Goal: Information Seeking & Learning: Learn about a topic

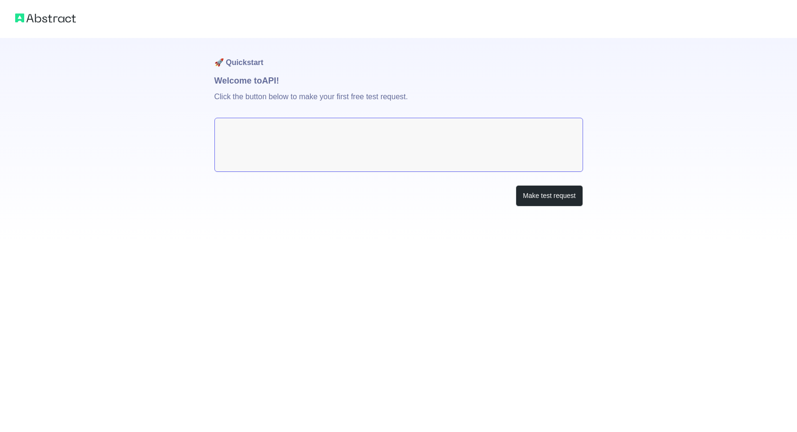
click at [538, 50] on h1 "🚀 Quickstart" at bounding box center [398, 56] width 368 height 36
click at [513, 147] on textarea at bounding box center [398, 145] width 368 height 54
click at [536, 194] on button "Make test request" at bounding box center [548, 195] width 67 height 21
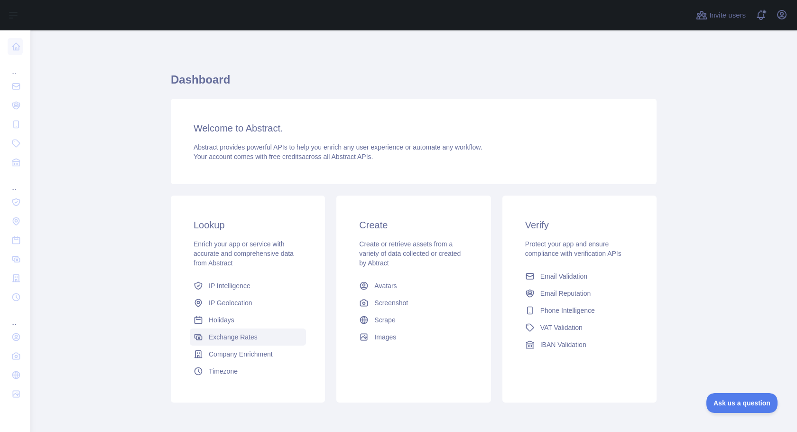
click at [238, 337] on span "Exchange Rates" at bounding box center [233, 336] width 49 height 9
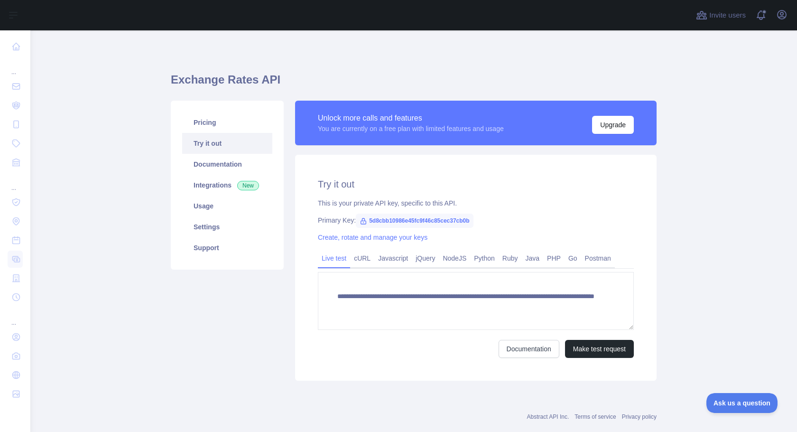
scroll to position [19, 0]
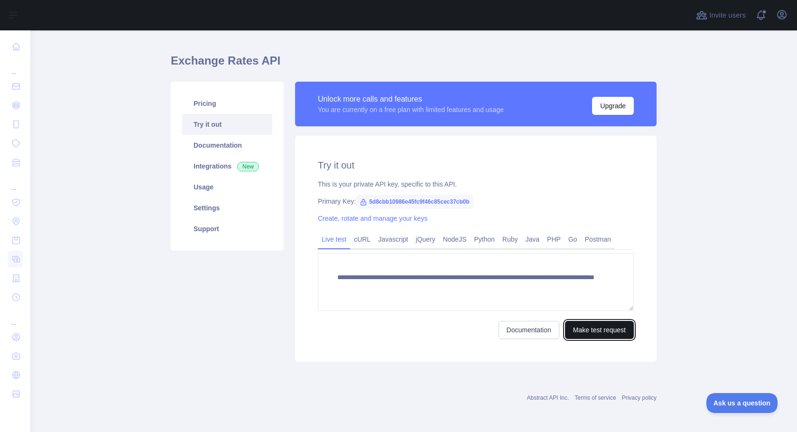
click at [599, 329] on button "Make test request" at bounding box center [599, 330] width 69 height 18
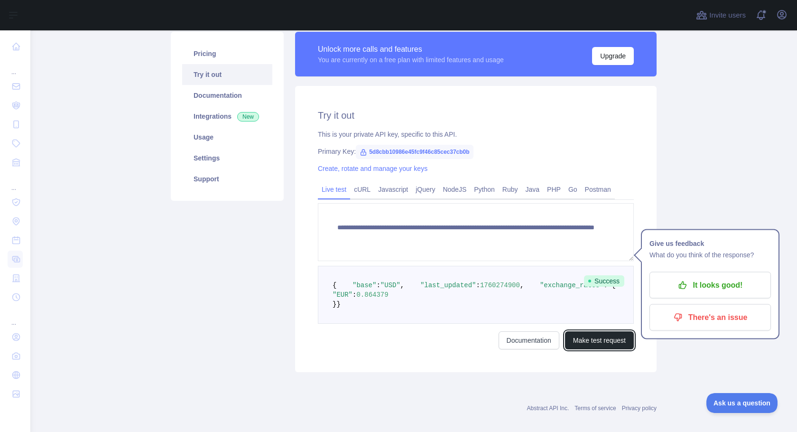
scroll to position [117, 0]
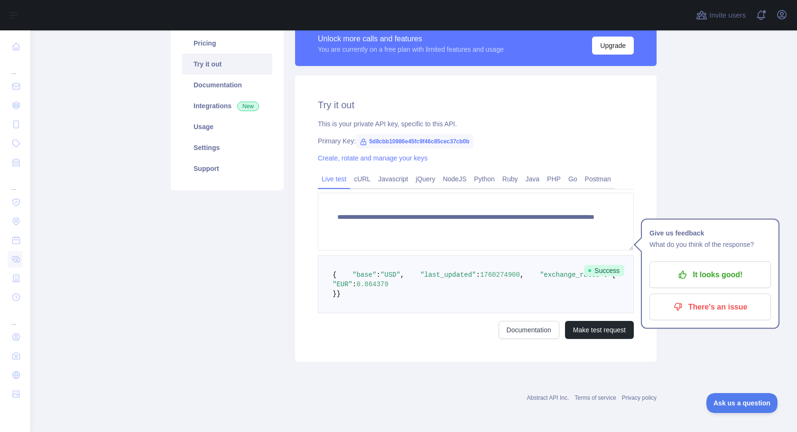
click at [690, 144] on main "**********" at bounding box center [413, 230] width 766 height 401
click at [698, 267] on p "It looks good!" at bounding box center [709, 275] width 107 height 16
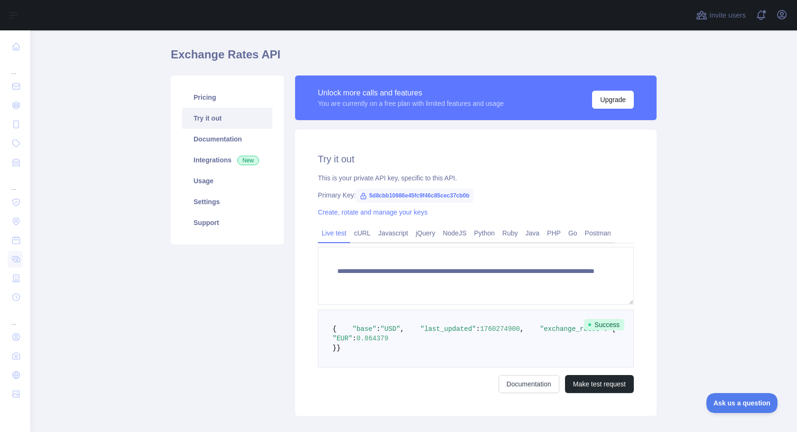
scroll to position [41, 0]
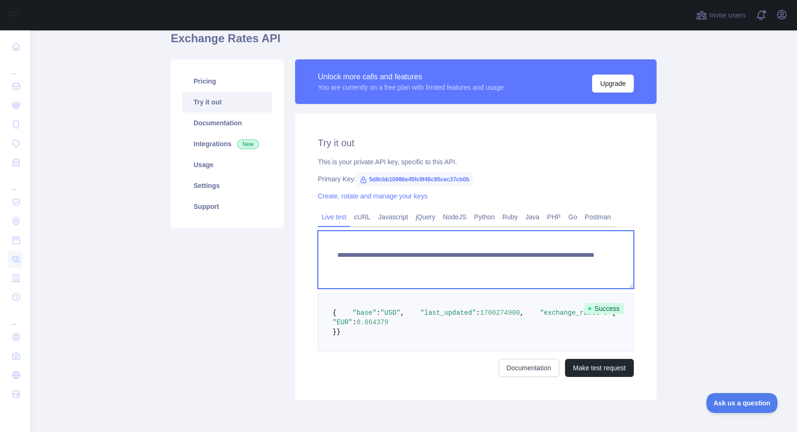
click at [589, 249] on textarea "**********" at bounding box center [476, 259] width 316 height 58
drag, startPoint x: 571, startPoint y: 267, endPoint x: 524, endPoint y: 265, distance: 47.0
click at [524, 265] on textarea "**********" at bounding box center [476, 259] width 316 height 58
type textarea "**********"
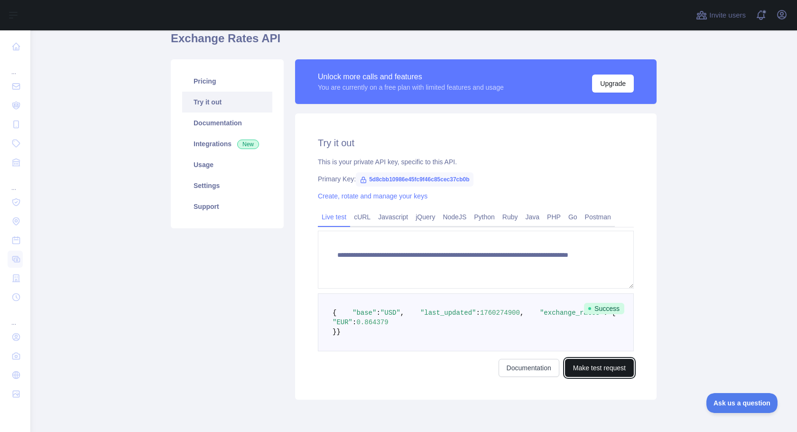
click at [596, 377] on button "Make test request" at bounding box center [599, 368] width 69 height 18
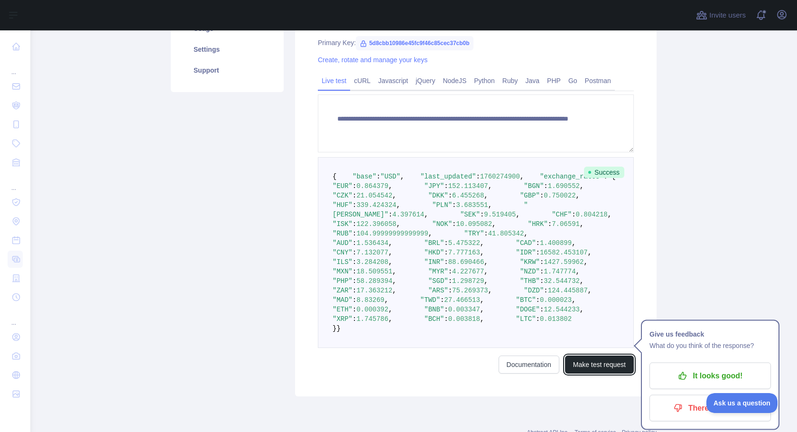
scroll to position [168, 0]
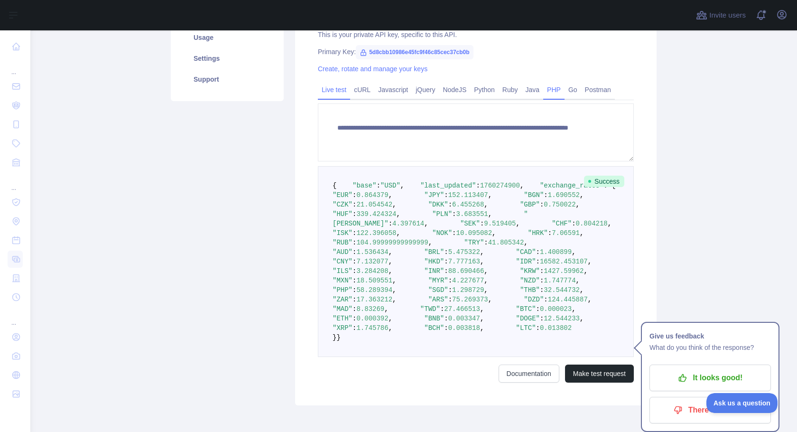
click at [563, 88] on link "PHP" at bounding box center [553, 89] width 21 height 15
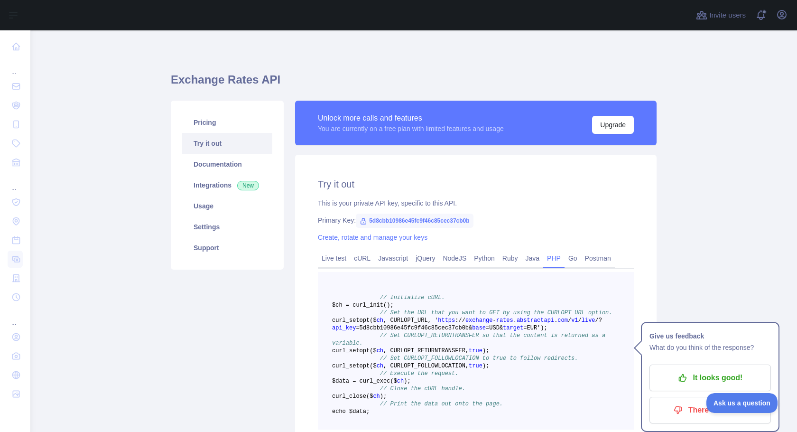
scroll to position [177, 0]
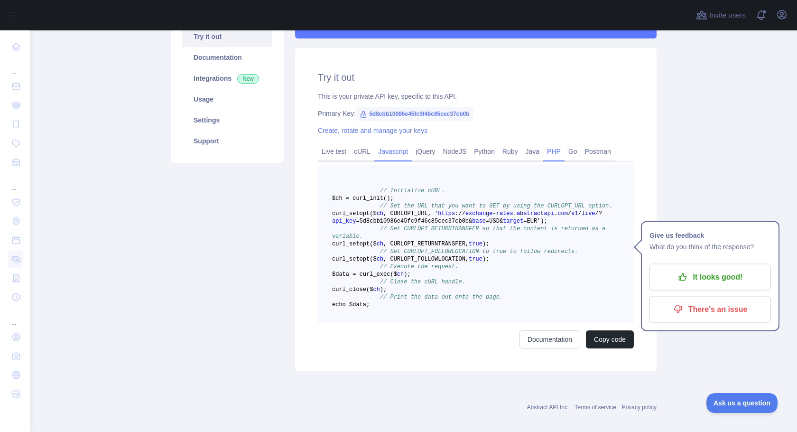
click at [398, 151] on link "Javascript" at bounding box center [392, 151] width 37 height 15
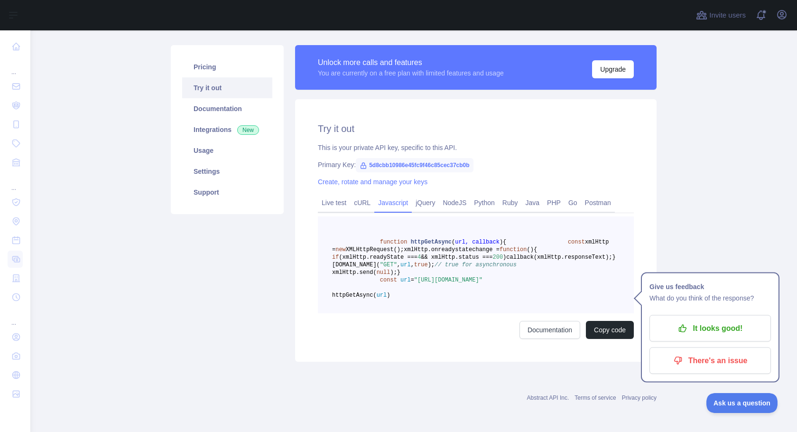
scroll to position [101, 0]
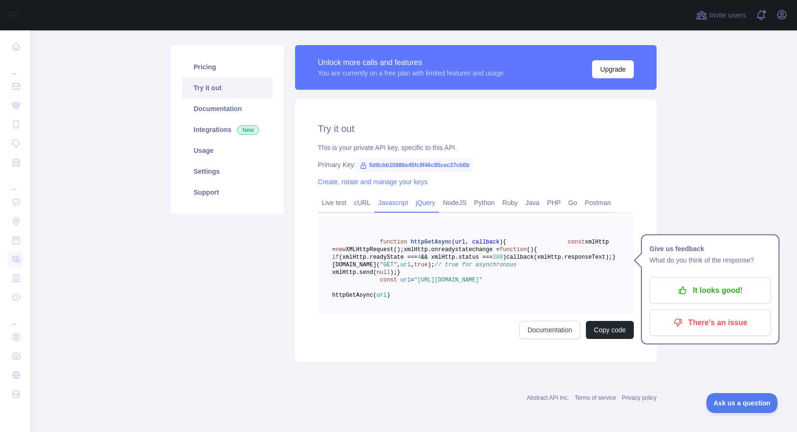
click at [432, 195] on link "jQuery" at bounding box center [425, 202] width 27 height 15
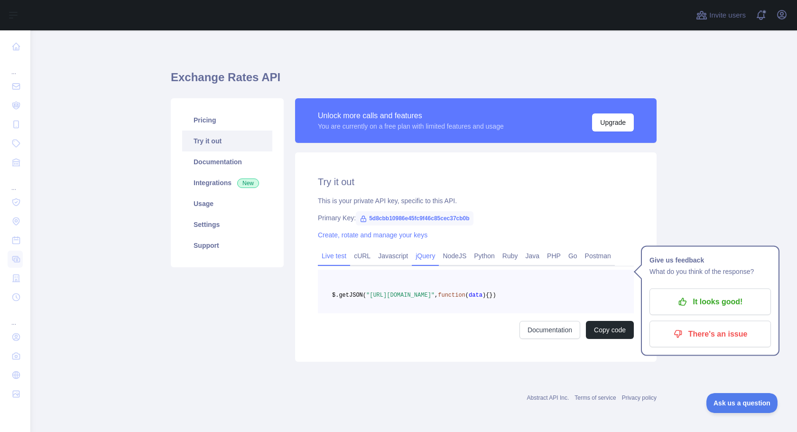
click at [335, 248] on link "Live test" at bounding box center [334, 255] width 32 height 15
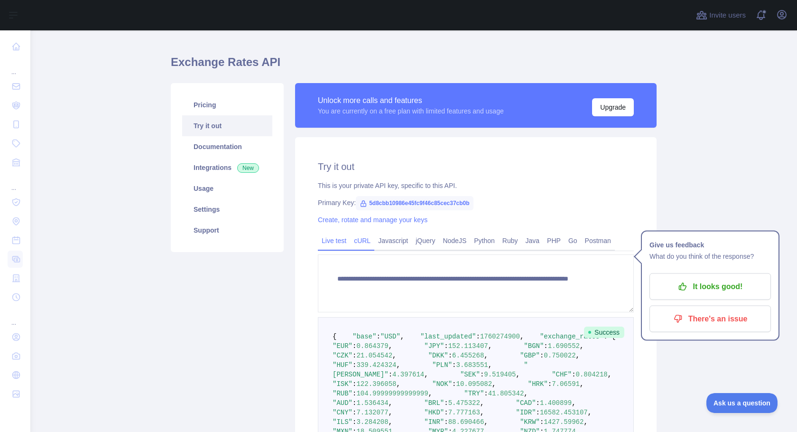
click at [365, 238] on link "cURL" at bounding box center [362, 240] width 24 height 15
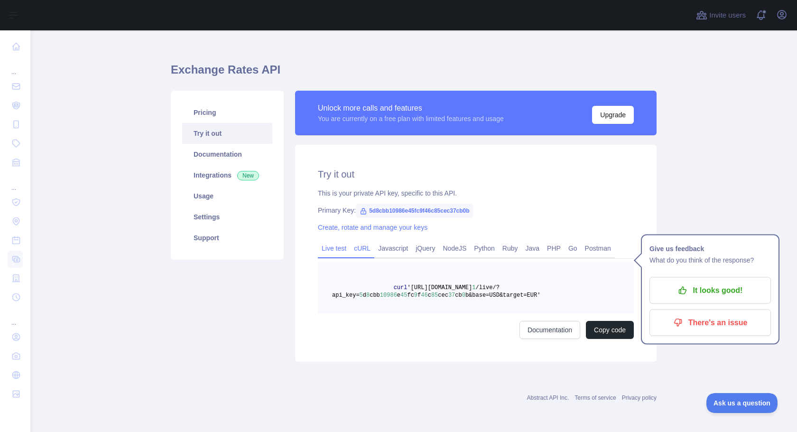
click at [338, 241] on link "Live test" at bounding box center [334, 247] width 32 height 15
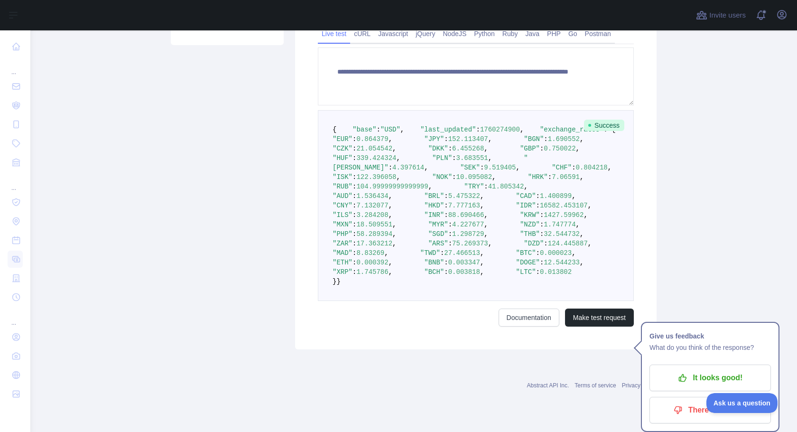
scroll to position [515, 0]
click at [524, 326] on link "Documentation" at bounding box center [528, 317] width 61 height 18
click at [693, 369] on p "It looks good!" at bounding box center [709, 377] width 107 height 16
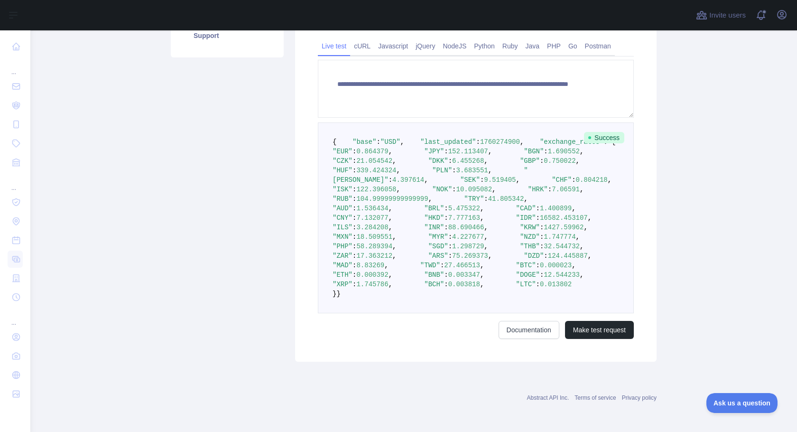
scroll to position [0, 0]
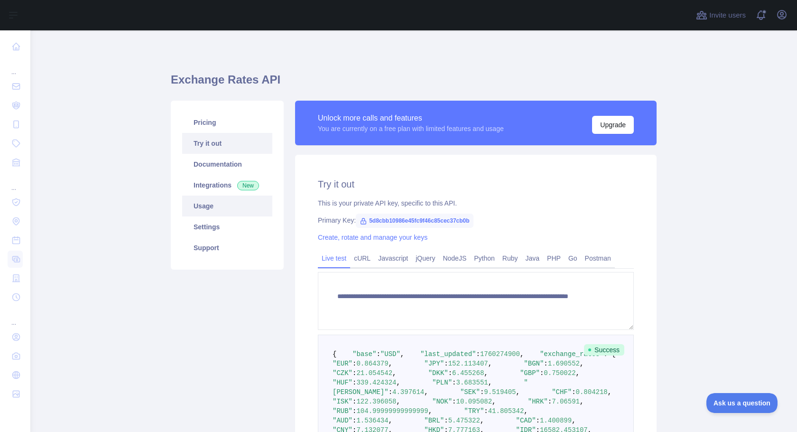
click at [218, 204] on link "Usage" at bounding box center [227, 205] width 90 height 21
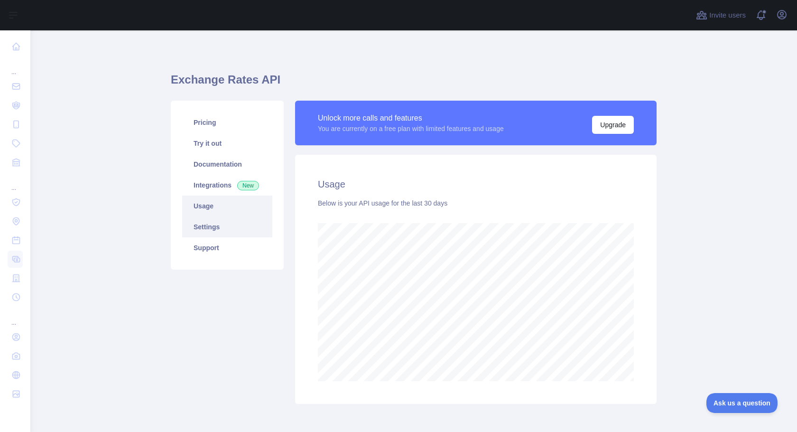
click at [237, 225] on link "Settings" at bounding box center [227, 226] width 90 height 21
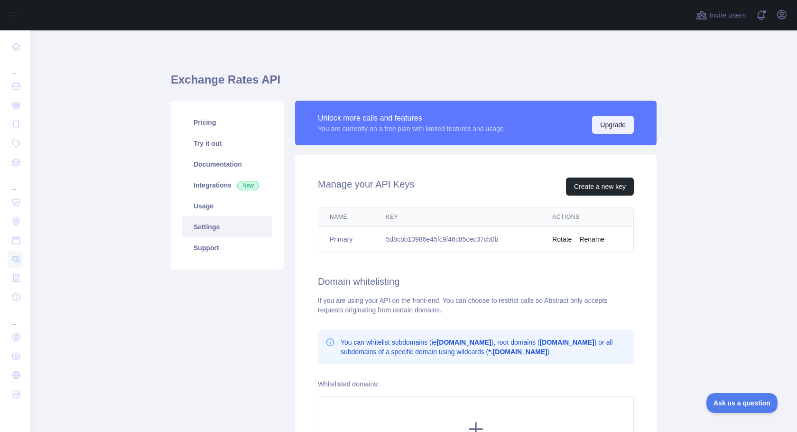
click at [618, 120] on button "Upgrade" at bounding box center [613, 125] width 42 height 18
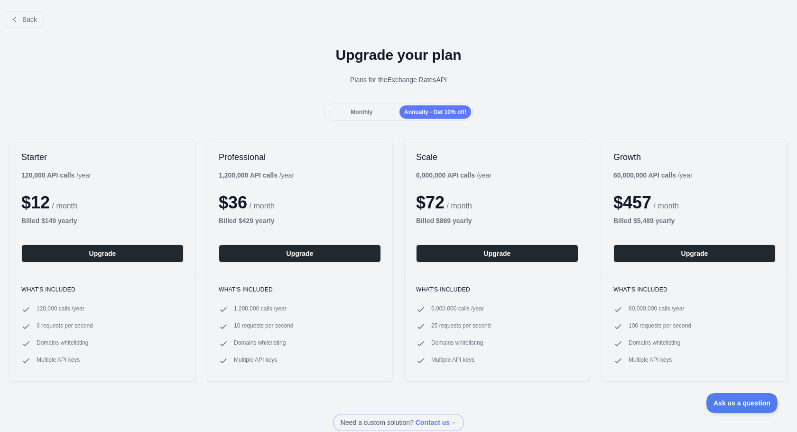
click at [368, 113] on span "Monthly" at bounding box center [361, 112] width 22 height 7
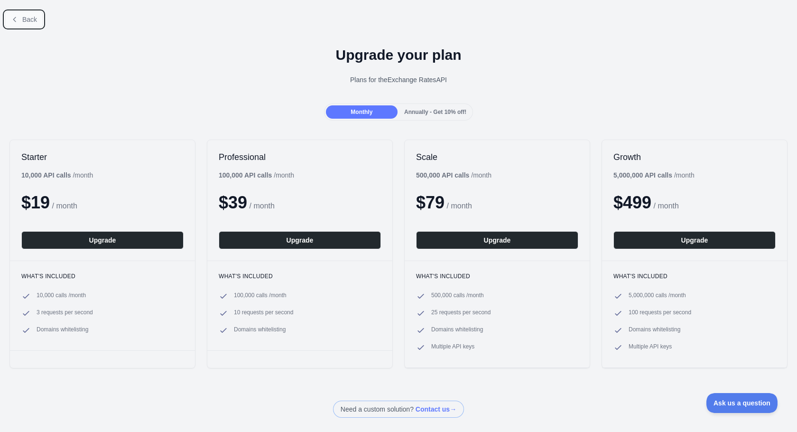
click at [24, 23] on button "Back" at bounding box center [24, 19] width 38 height 16
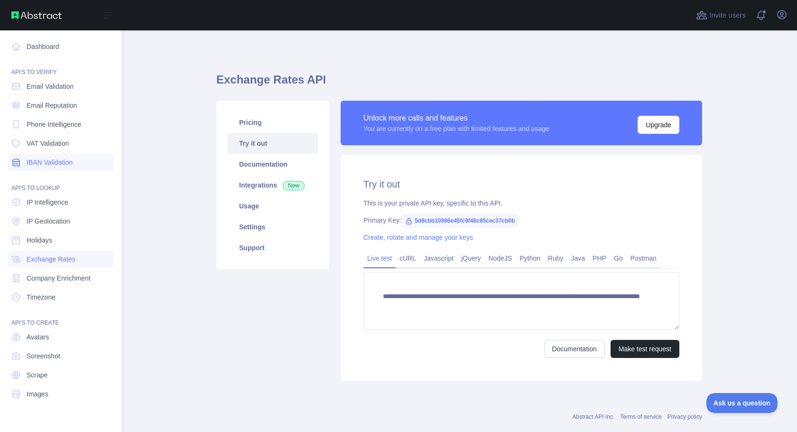
click at [57, 161] on span "IBAN Validation" at bounding box center [50, 161] width 46 height 9
click at [56, 141] on span "VAT Validation" at bounding box center [48, 142] width 42 height 9
click at [59, 126] on span "Phone Intelligence" at bounding box center [54, 124] width 55 height 9
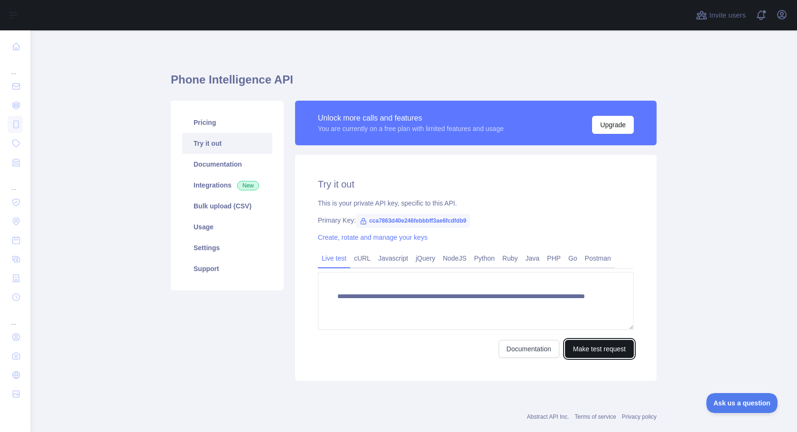
click at [593, 351] on button "Make test request" at bounding box center [599, 349] width 69 height 18
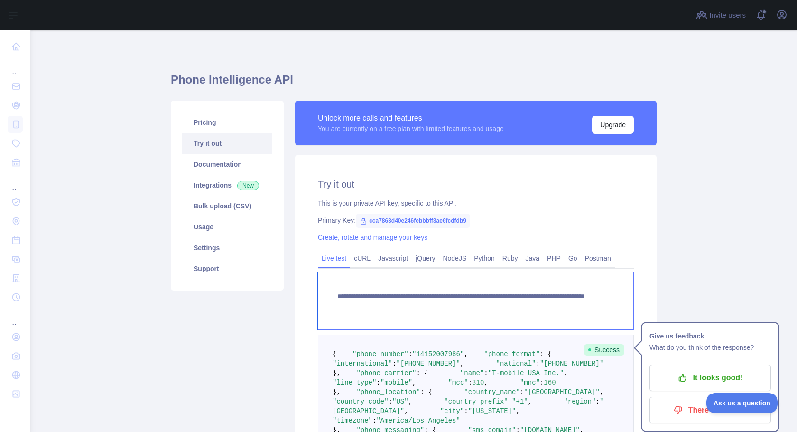
click at [529, 304] on textarea "**********" at bounding box center [476, 301] width 316 height 58
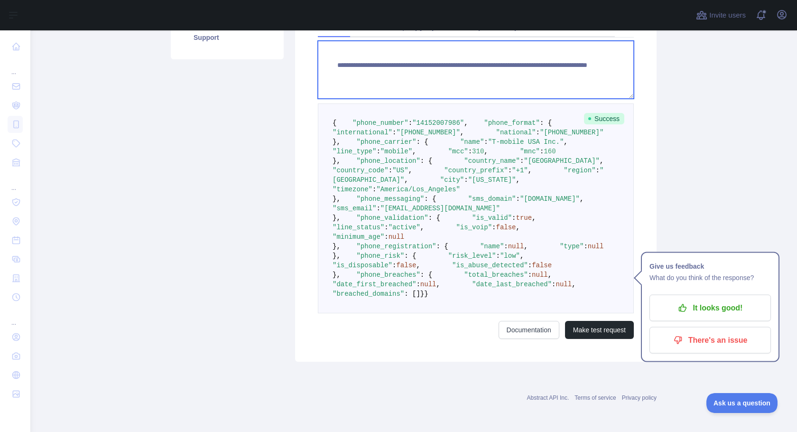
scroll to position [487, 0]
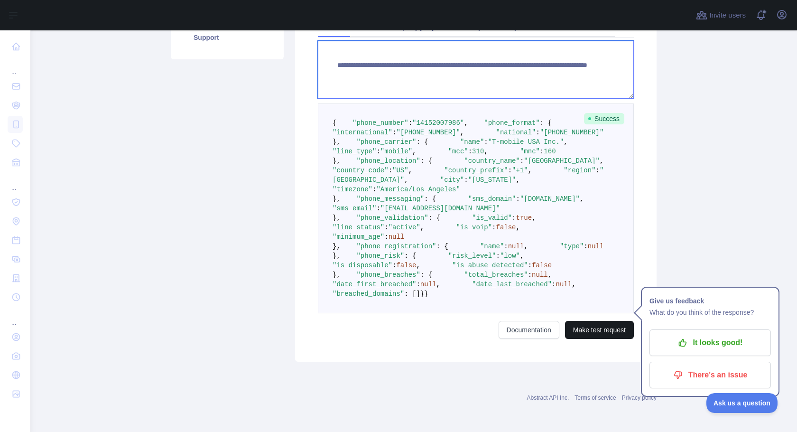
type textarea "**********"
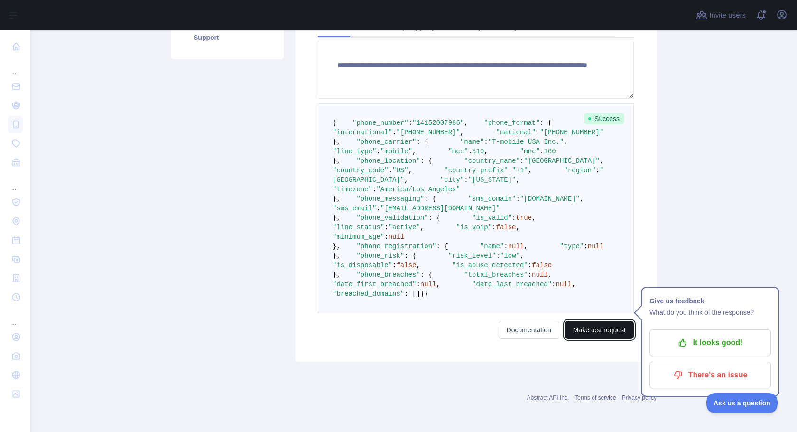
click at [598, 329] on button "Make test request" at bounding box center [599, 330] width 69 height 18
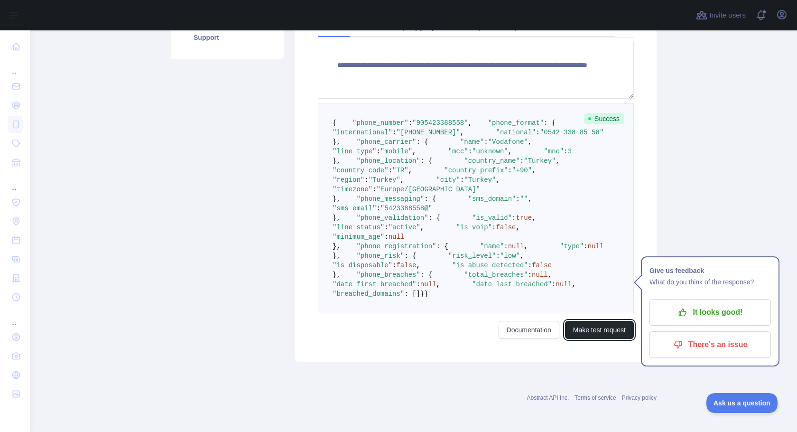
scroll to position [462, 0]
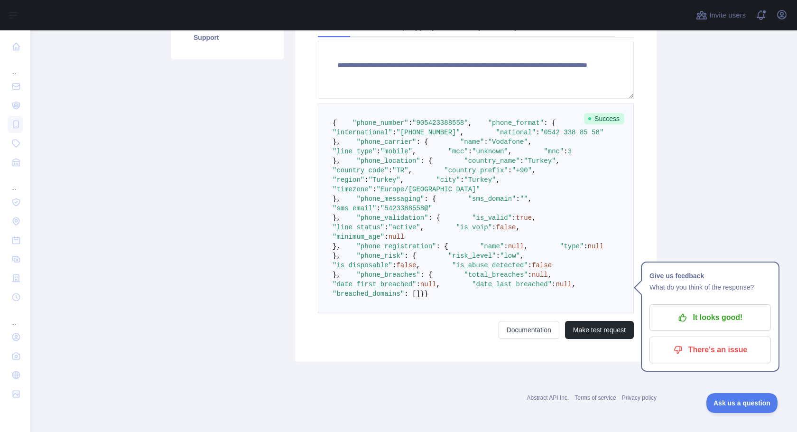
click at [307, 194] on div "**********" at bounding box center [475, 143] width 361 height 438
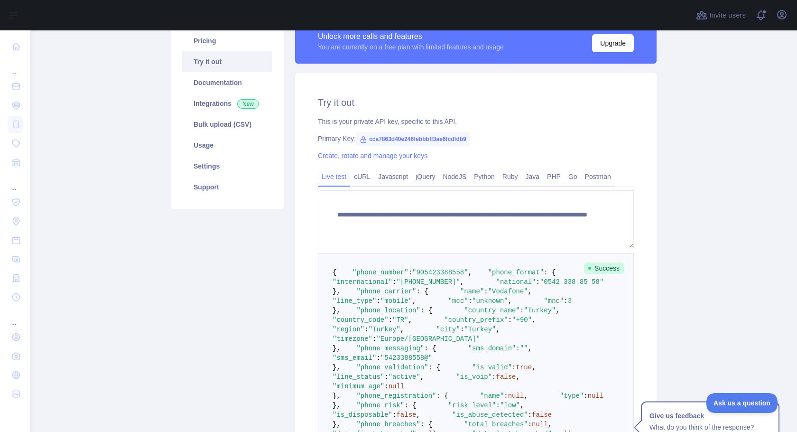
scroll to position [0, 0]
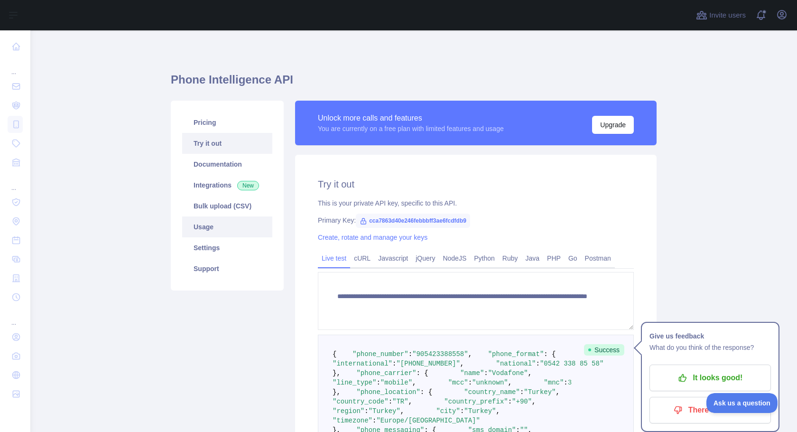
click at [221, 230] on link "Usage" at bounding box center [227, 226] width 90 height 21
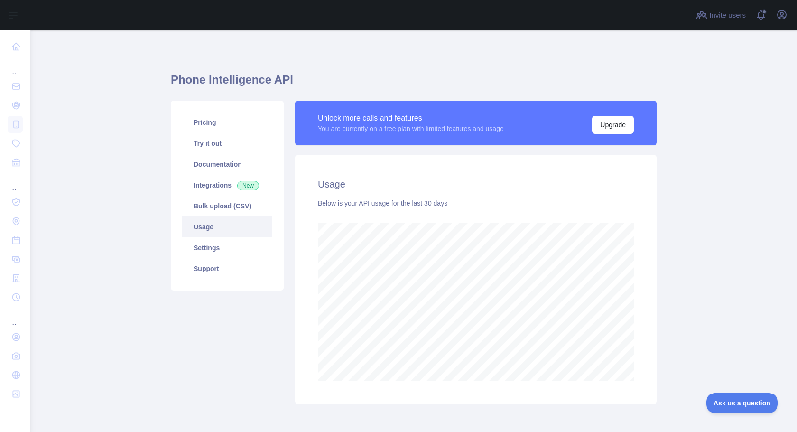
scroll to position [401, 766]
click at [223, 248] on link "Settings" at bounding box center [227, 247] width 90 height 21
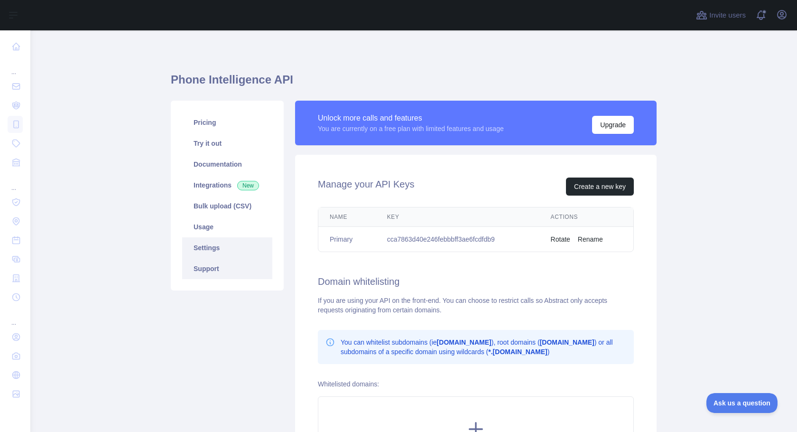
click at [212, 264] on link "Support" at bounding box center [227, 268] width 90 height 21
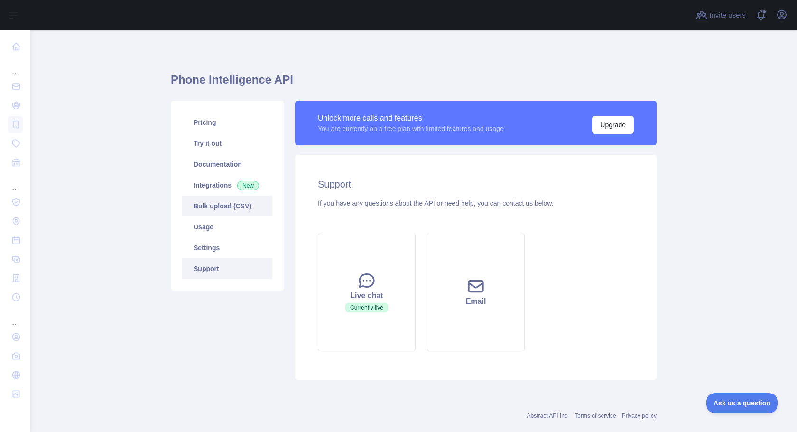
click at [212, 212] on link "Bulk upload (CSV)" at bounding box center [227, 205] width 90 height 21
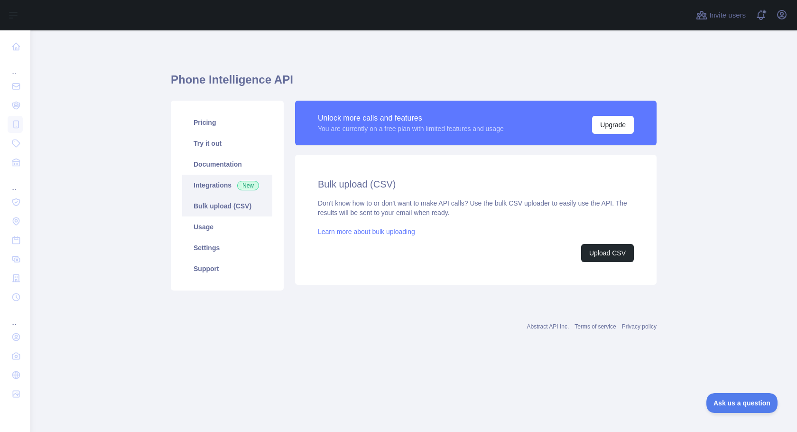
click at [216, 186] on link "Integrations New" at bounding box center [227, 185] width 90 height 21
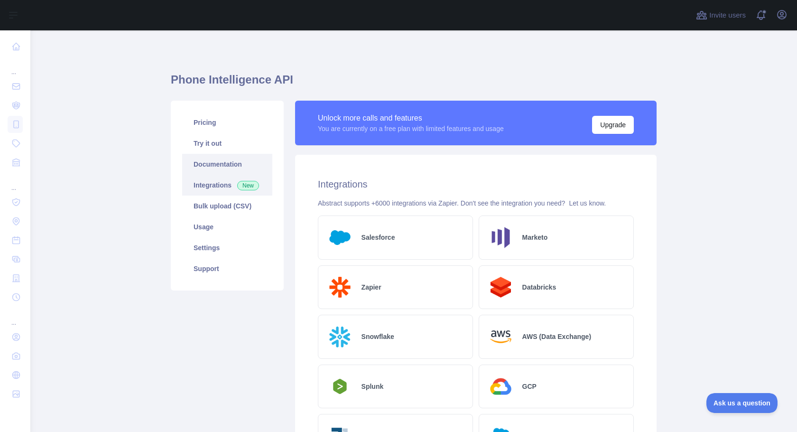
click at [247, 169] on link "Documentation" at bounding box center [227, 164] width 90 height 21
click at [215, 122] on link "Pricing" at bounding box center [227, 122] width 90 height 21
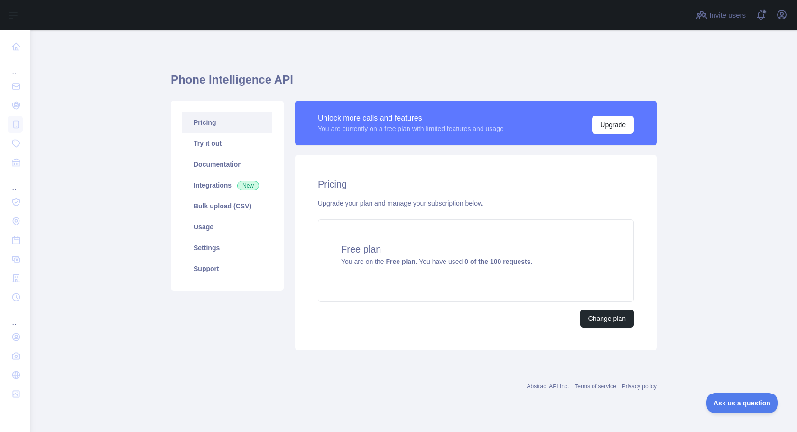
click at [538, 149] on div "Unlock more calls and features You are currently on a free plan with limited fe…" at bounding box center [475, 128] width 361 height 54
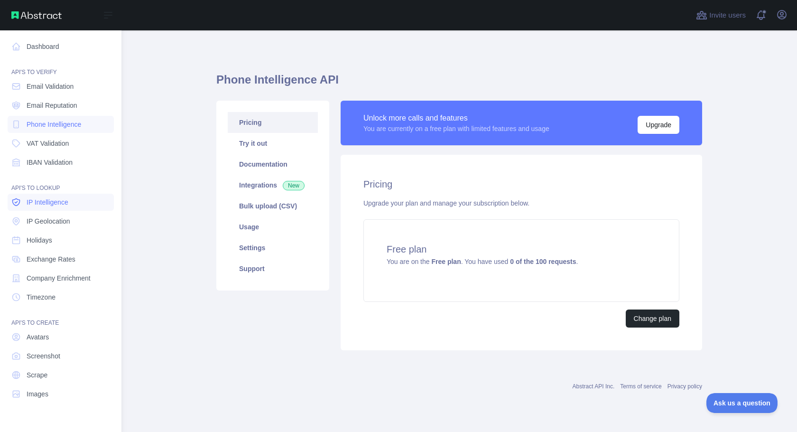
click at [66, 204] on span "IP Intelligence" at bounding box center [48, 201] width 42 height 9
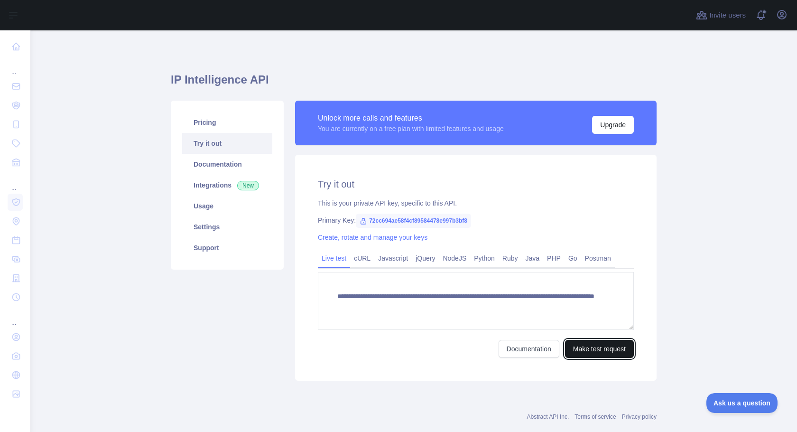
click at [608, 351] on button "Make test request" at bounding box center [599, 349] width 69 height 18
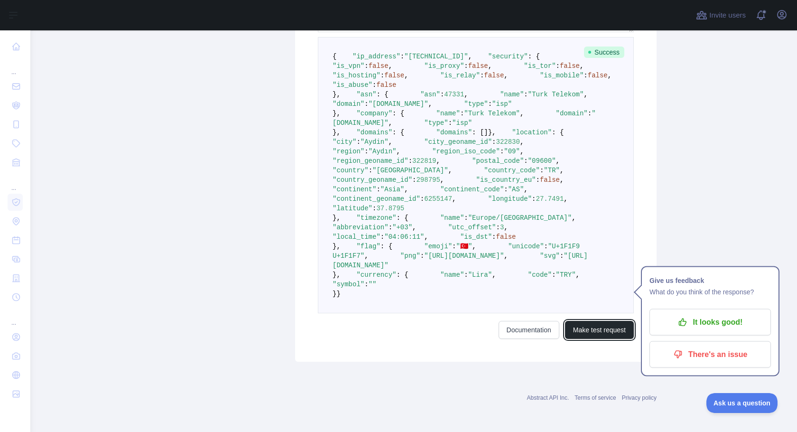
scroll to position [384, 0]
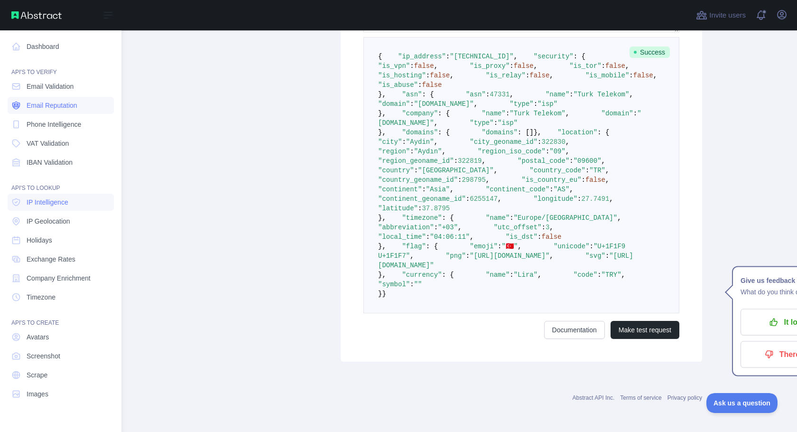
click at [59, 106] on span "Email Reputation" at bounding box center [52, 105] width 51 height 9
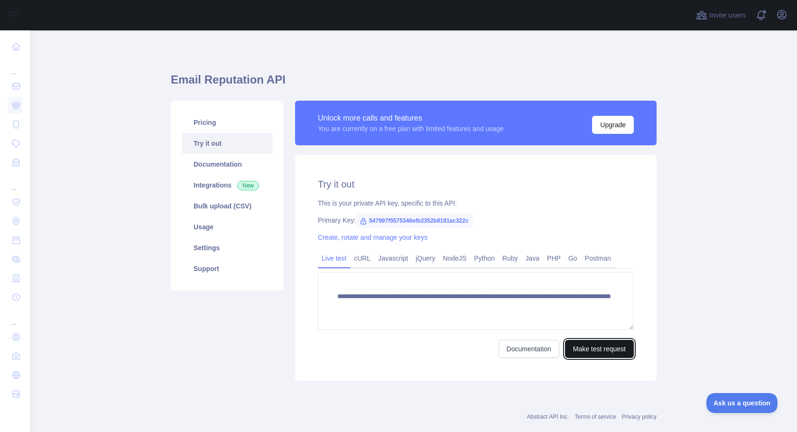
click at [595, 350] on button "Make test request" at bounding box center [599, 349] width 69 height 18
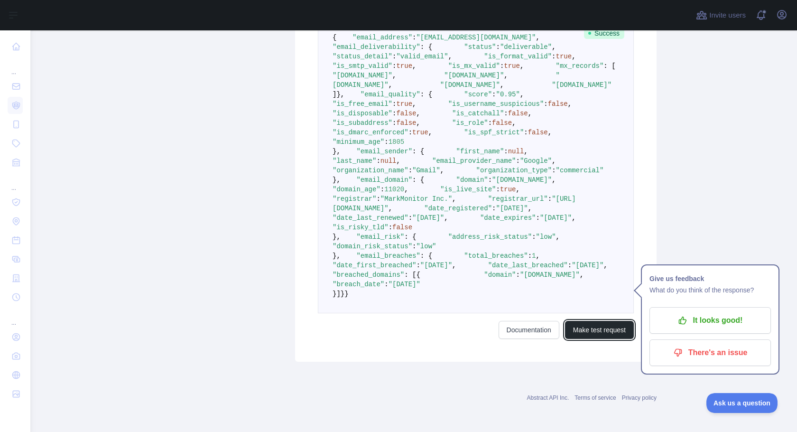
scroll to position [550, 0]
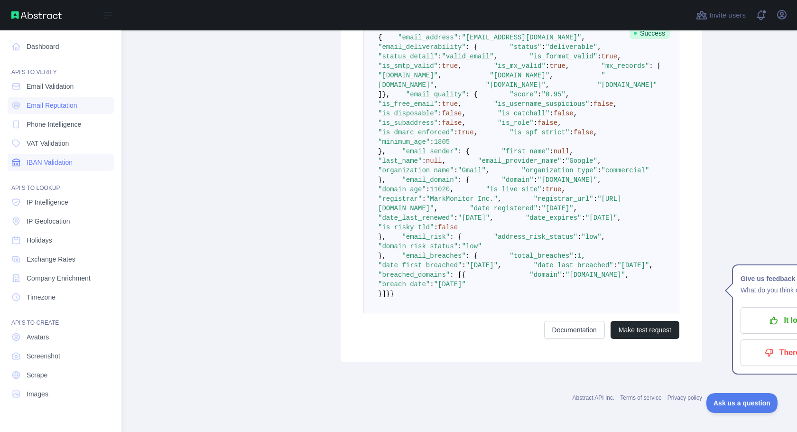
click at [43, 161] on span "IBAN Validation" at bounding box center [50, 161] width 46 height 9
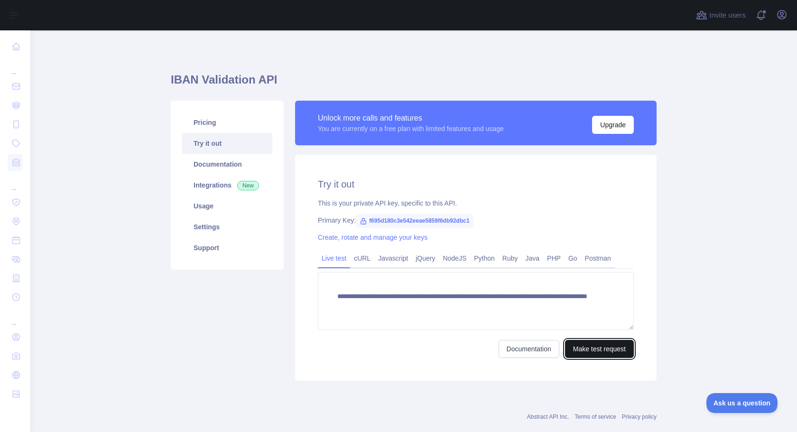
click at [606, 349] on button "Make test request" at bounding box center [599, 349] width 69 height 18
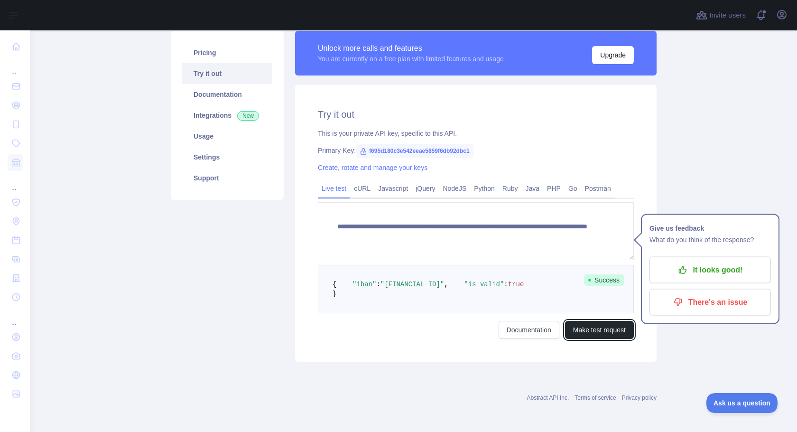
scroll to position [89, 0]
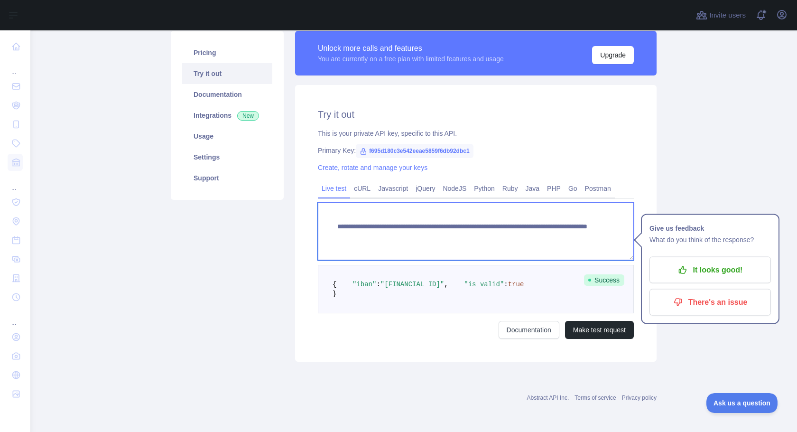
click at [559, 213] on textarea "**********" at bounding box center [476, 231] width 316 height 58
paste textarea "**********"
type textarea "**********"
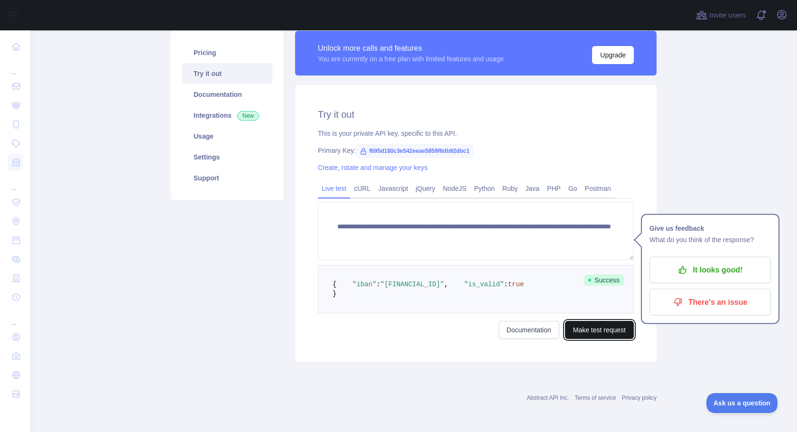
click at [605, 330] on button "Make test request" at bounding box center [599, 330] width 69 height 18
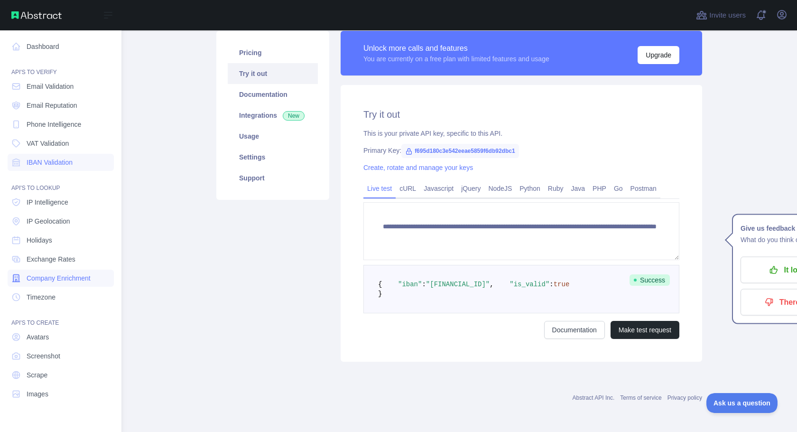
click at [46, 280] on span "Company Enrichment" at bounding box center [59, 277] width 64 height 9
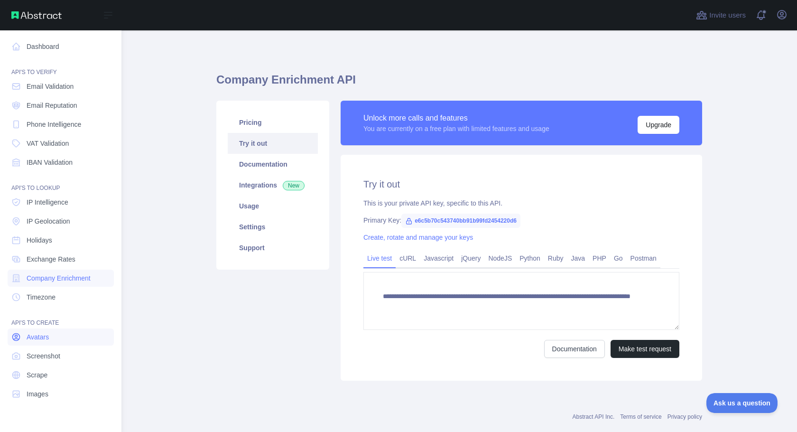
click at [46, 343] on link "Avatars" at bounding box center [61, 336] width 106 height 17
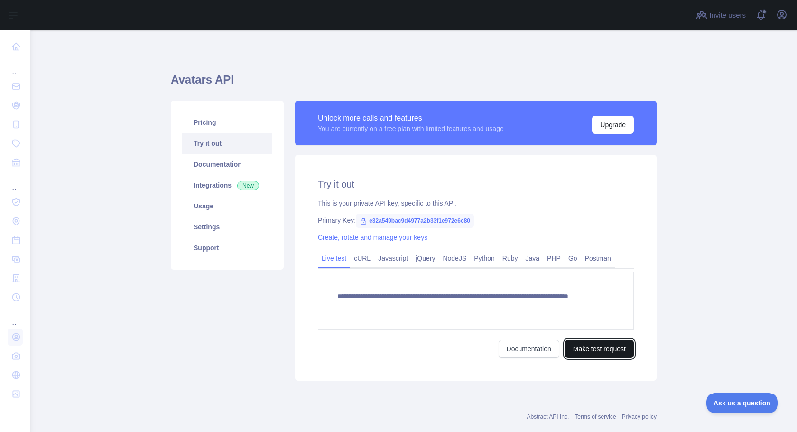
click at [605, 350] on button "Make test request" at bounding box center [599, 349] width 69 height 18
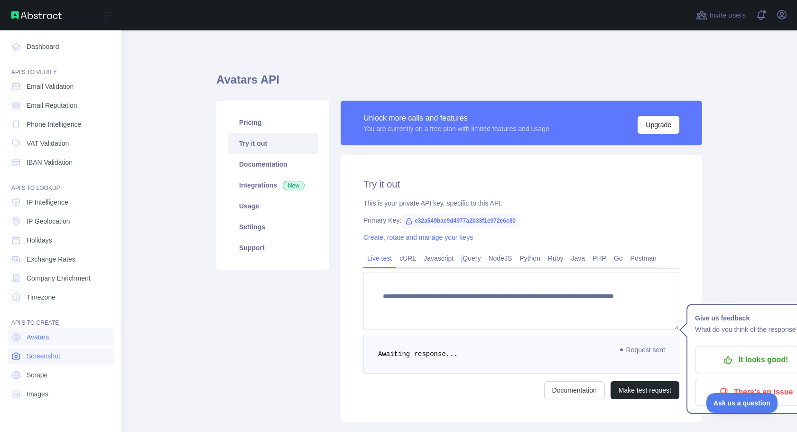
click at [45, 357] on span "Screenshot" at bounding box center [44, 355] width 34 height 9
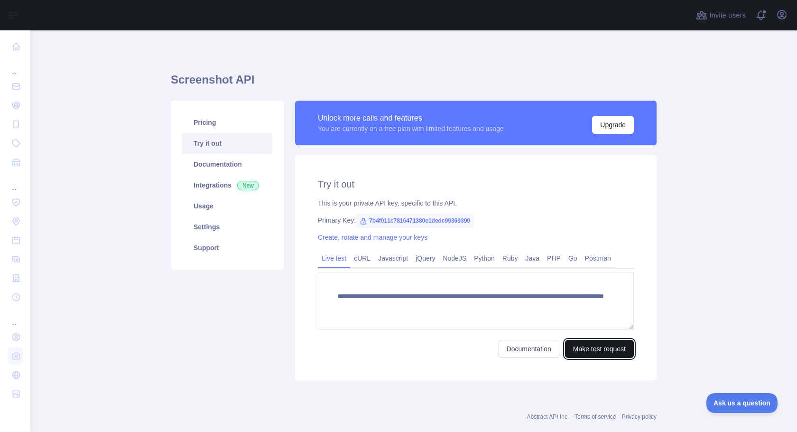
click at [597, 348] on button "Make test request" at bounding box center [599, 349] width 69 height 18
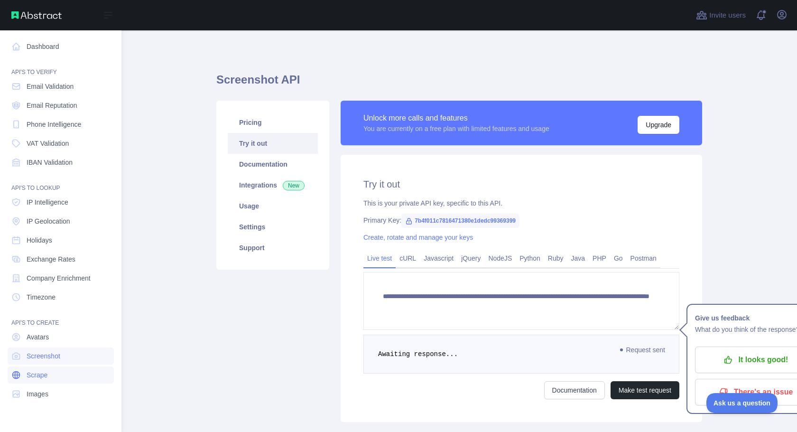
click at [47, 377] on span "Scrape" at bounding box center [37, 374] width 21 height 9
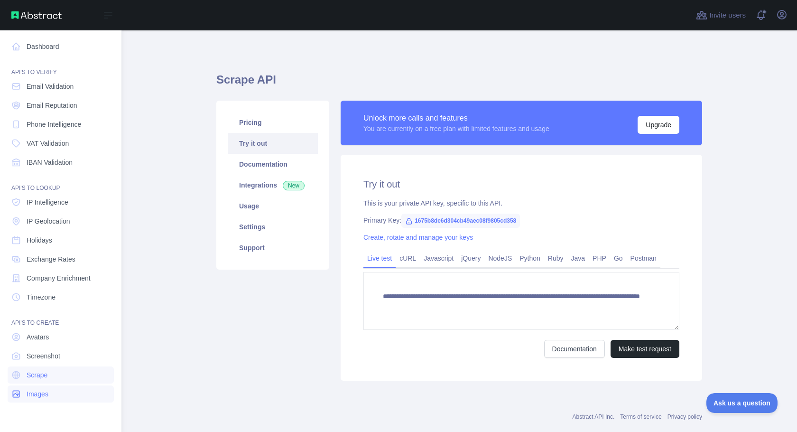
click at [46, 387] on link "Images" at bounding box center [61, 393] width 106 height 17
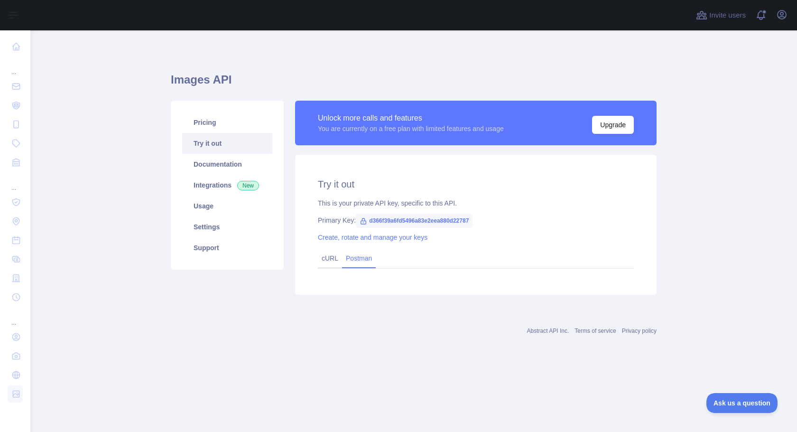
click at [356, 261] on link "Postman" at bounding box center [359, 257] width 34 height 15
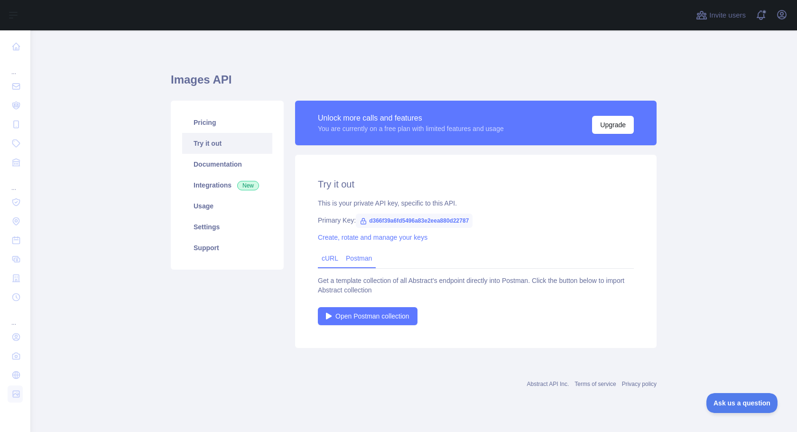
click at [331, 259] on link "cURL" at bounding box center [330, 258] width 17 height 8
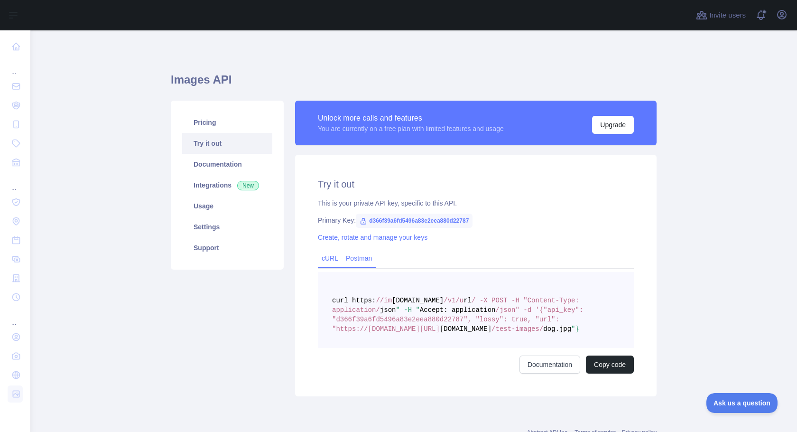
click at [365, 258] on link "Postman" at bounding box center [359, 257] width 34 height 15
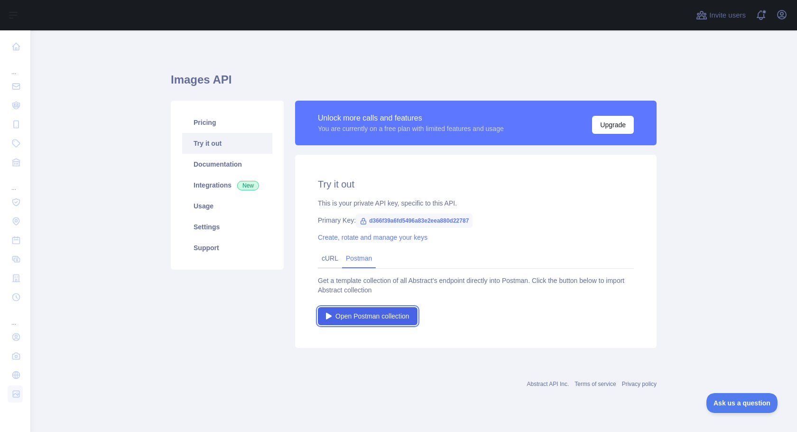
click at [382, 319] on span "Open Postman collection" at bounding box center [372, 315] width 74 height 9
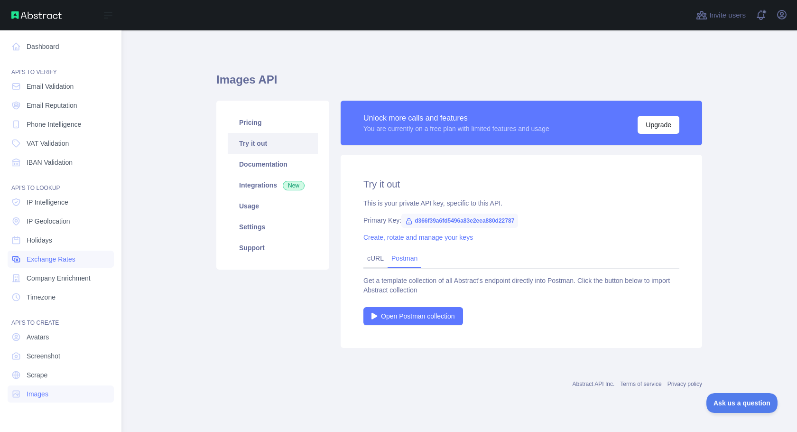
click at [48, 260] on span "Exchange Rates" at bounding box center [51, 258] width 49 height 9
